Goal: Task Accomplishment & Management: Complete application form

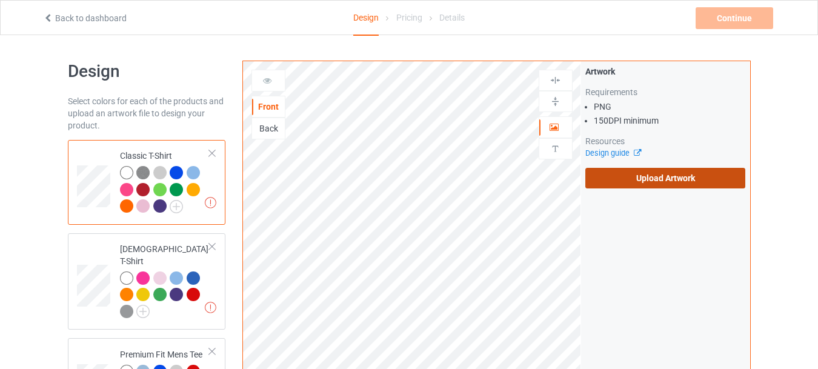
click at [652, 173] on label "Upload Artwork" at bounding box center [665, 178] width 161 height 21
click at [0, 0] on input "Upload Artwork" at bounding box center [0, 0] width 0 height 0
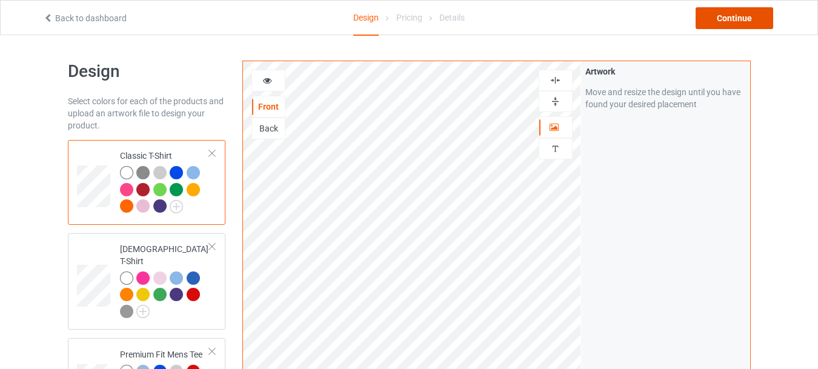
click at [735, 11] on div "Continue" at bounding box center [734, 18] width 78 height 22
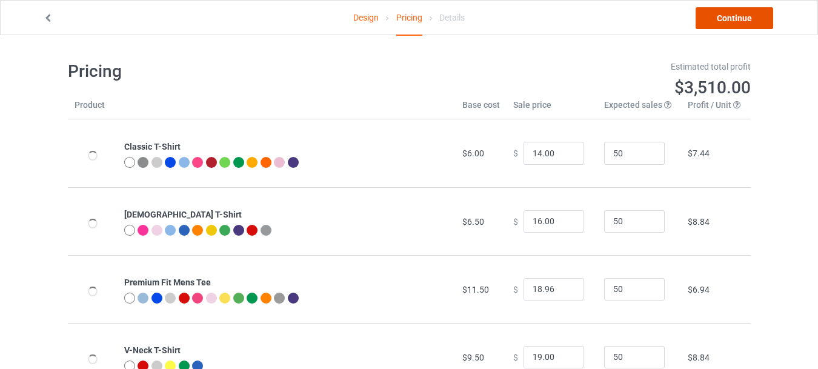
click at [740, 16] on link "Continue" at bounding box center [734, 18] width 78 height 22
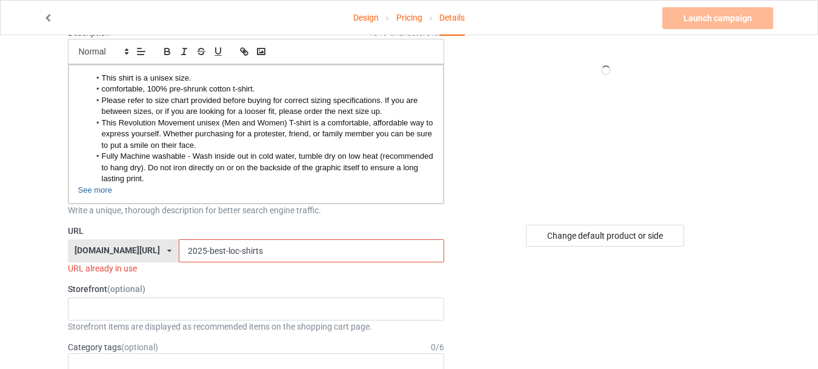
scroll to position [130, 0]
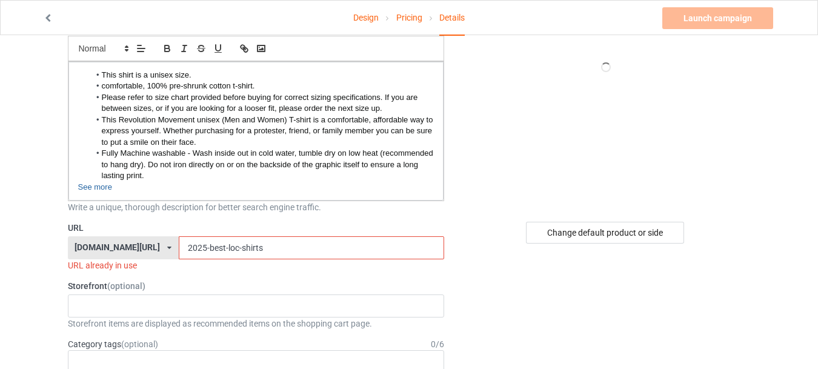
click at [210, 248] on input "2025-best-loc-shirts" at bounding box center [311, 247] width 265 height 23
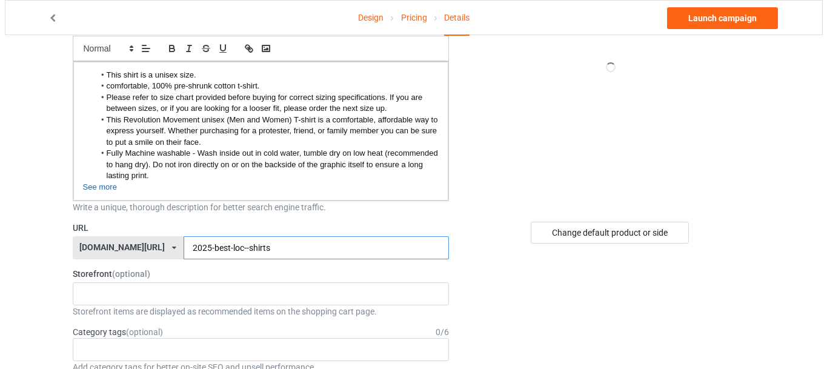
scroll to position [0, 0]
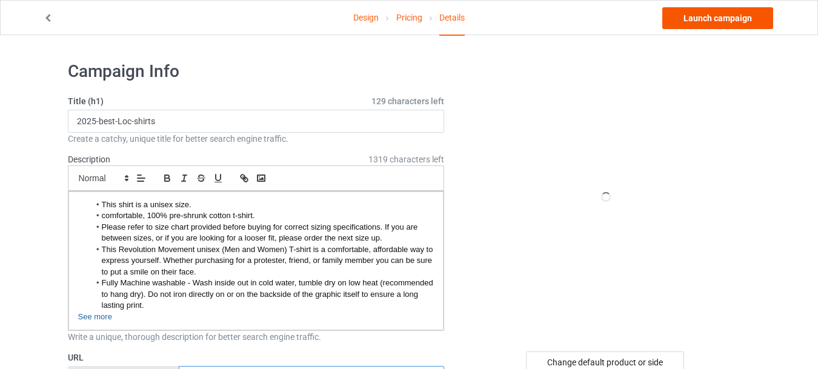
type input "2025-best-loc--shirts"
click at [722, 19] on link "Launch campaign" at bounding box center [717, 18] width 111 height 22
